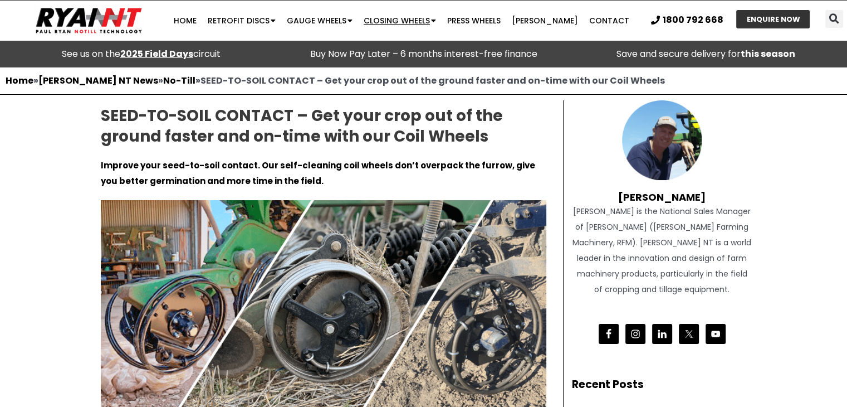
click at [414, 16] on link "Closing Wheels" at bounding box center [400, 20] width 84 height 22
click at [436, 17] on span "Menu" at bounding box center [433, 20] width 6 height 19
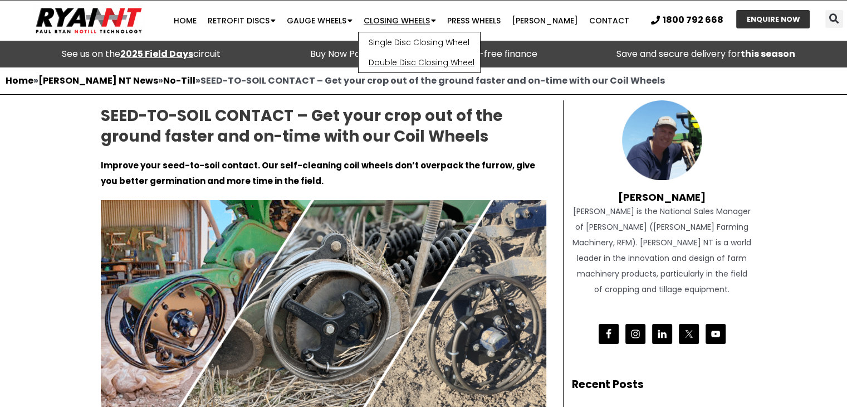
click at [444, 55] on link "Double Disc Closing Wheel" at bounding box center [419, 62] width 121 height 20
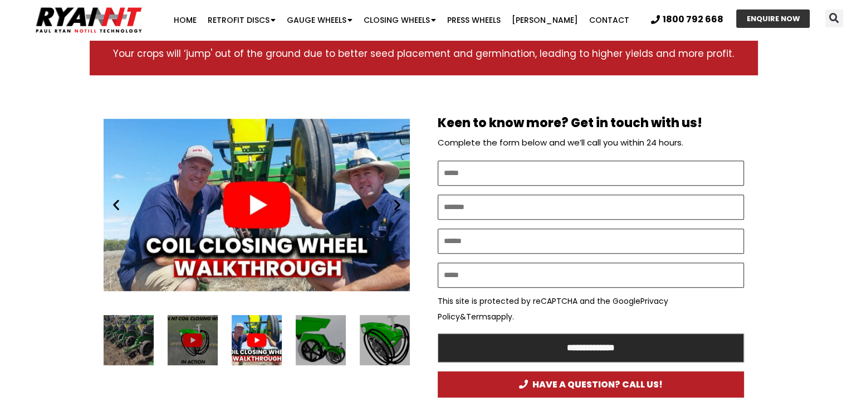
scroll to position [547, 0]
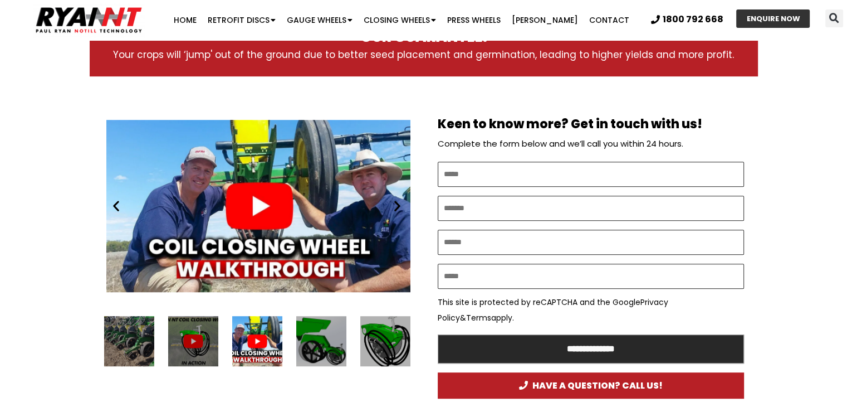
click at [241, 199] on div "Play" at bounding box center [259, 206] width 306 height 192
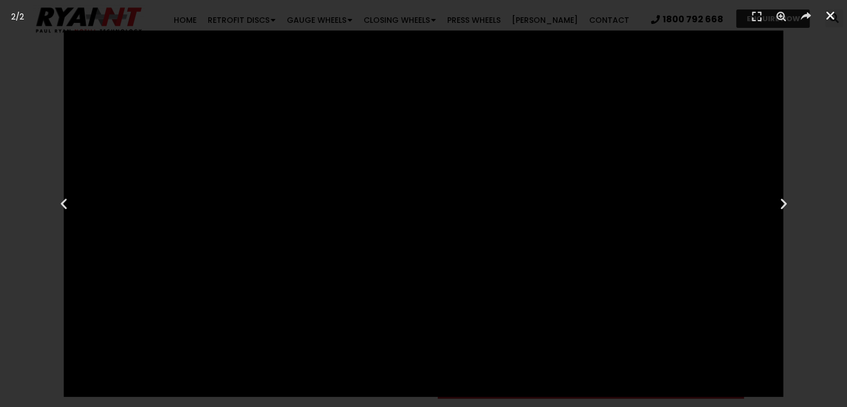
drag, startPoint x: 831, startPoint y: 19, endPoint x: 826, endPoint y: 8, distance: 12.0
click at [831, 19] on icon "Close (Esc)" at bounding box center [830, 15] width 11 height 11
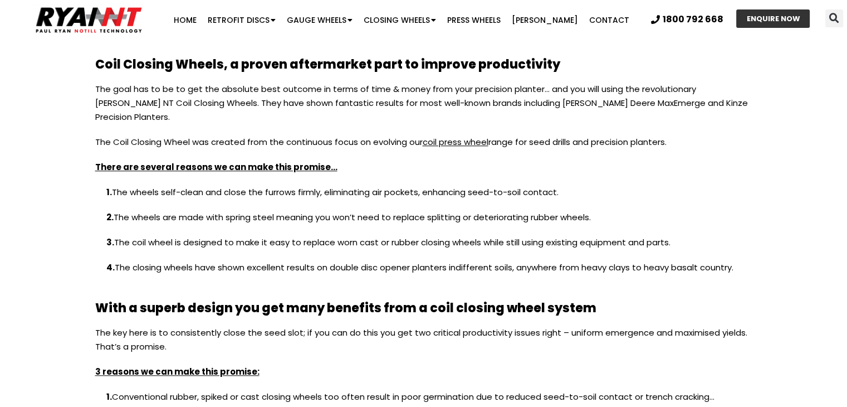
scroll to position [937, 0]
